Goal: Task Accomplishment & Management: Manage account settings

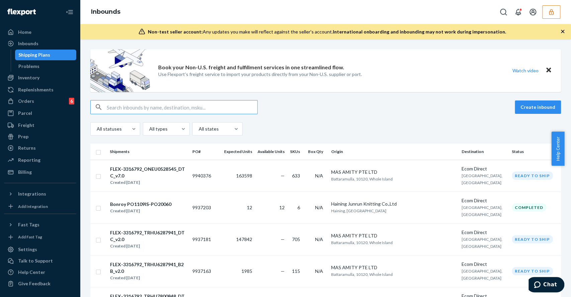
scroll to position [178, 0]
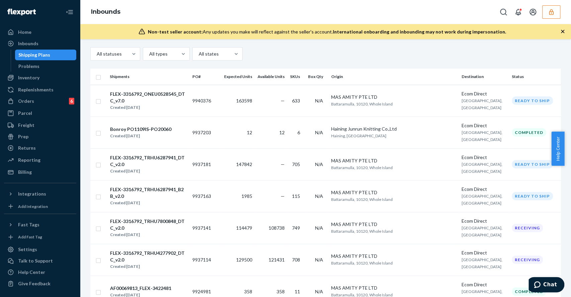
scroll to position [89, 0]
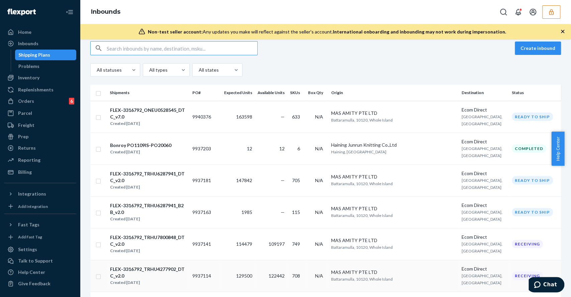
scroll to position [89, 0]
